Goal: Book appointment/travel/reservation

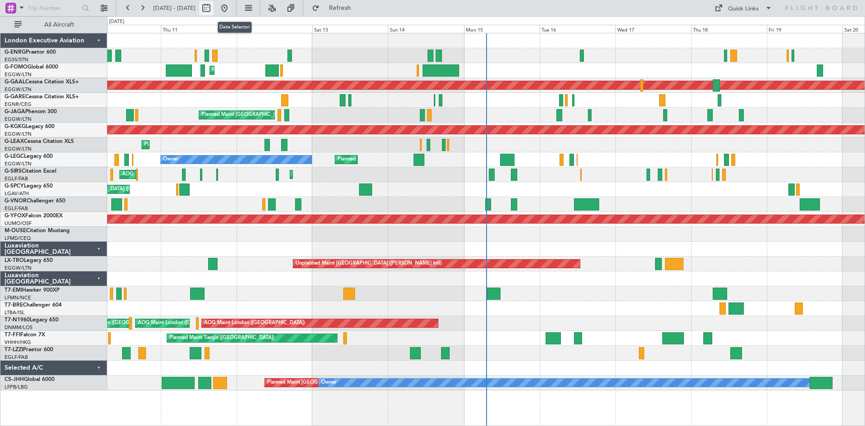
click at [214, 10] on button at bounding box center [206, 8] width 14 height 14
select select "9"
select select "2025"
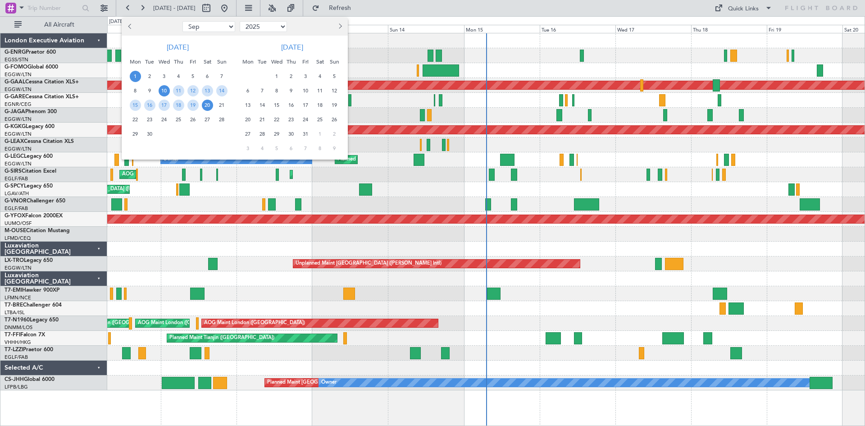
click at [136, 77] on span "1" at bounding box center [135, 76] width 11 height 11
click at [137, 105] on span "15" at bounding box center [135, 105] width 11 height 11
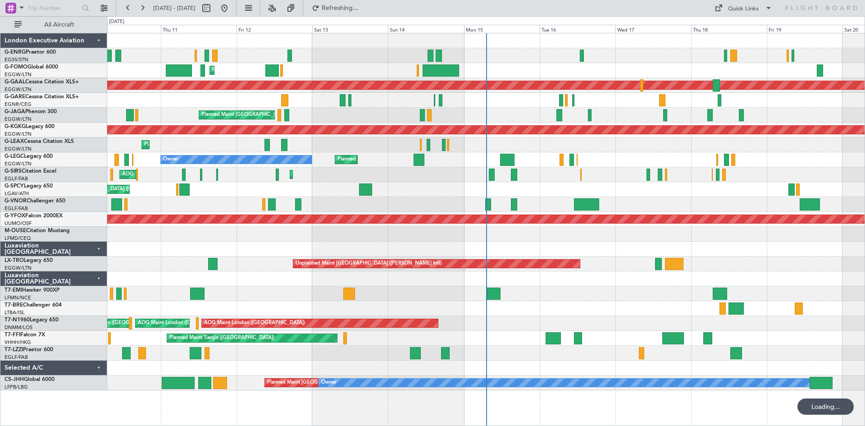
click at [137, 105] on span "15" at bounding box center [135, 105] width 11 height 11
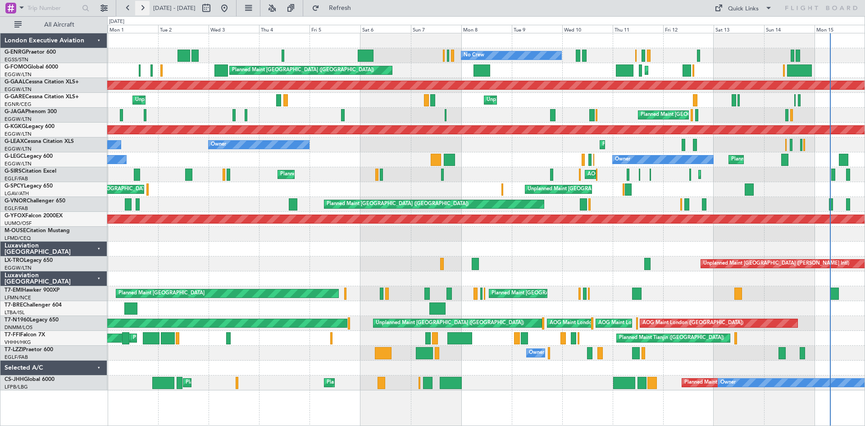
click at [144, 6] on button at bounding box center [142, 8] width 14 height 14
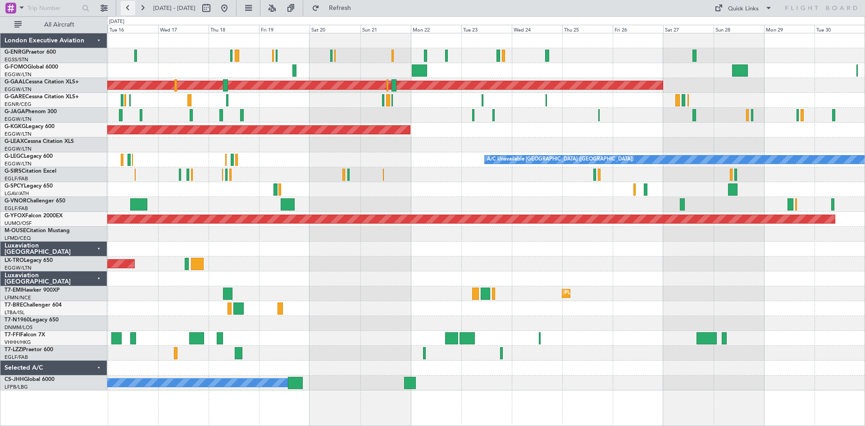
click at [128, 10] on button at bounding box center [128, 8] width 14 height 14
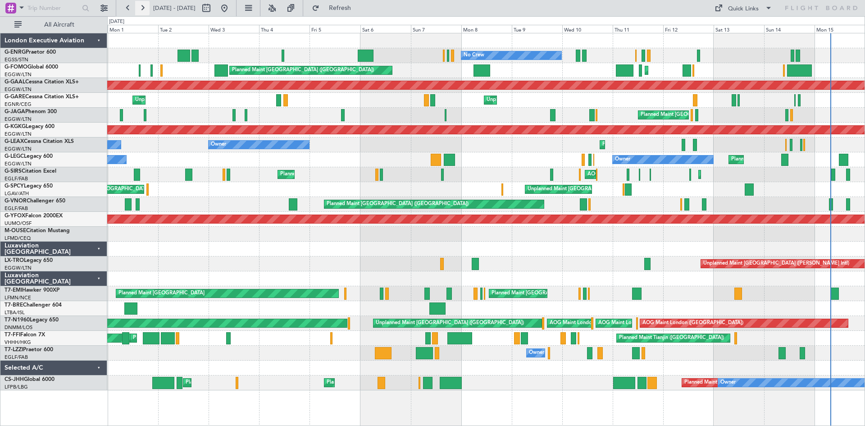
click at [142, 9] on button at bounding box center [142, 8] width 14 height 14
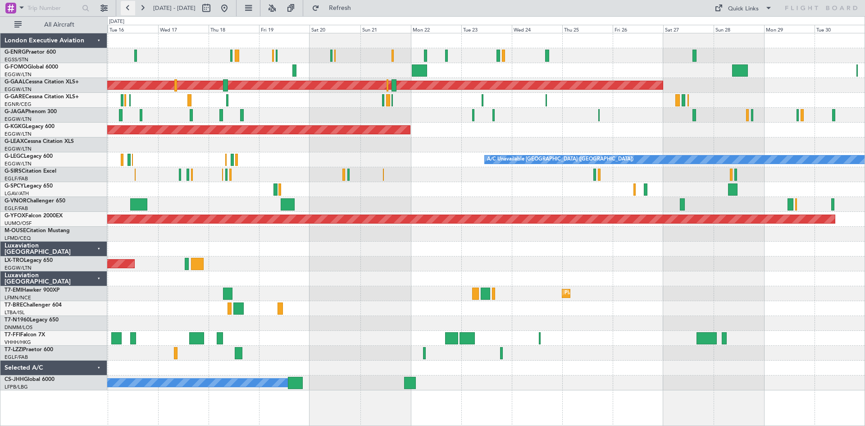
click at [125, 11] on button at bounding box center [128, 8] width 14 height 14
